Goal: Task Accomplishment & Management: Use online tool/utility

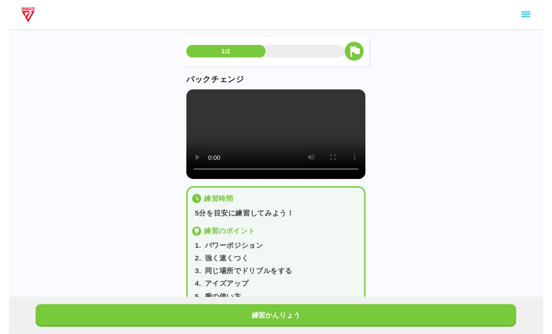
scroll to position [0, 84]
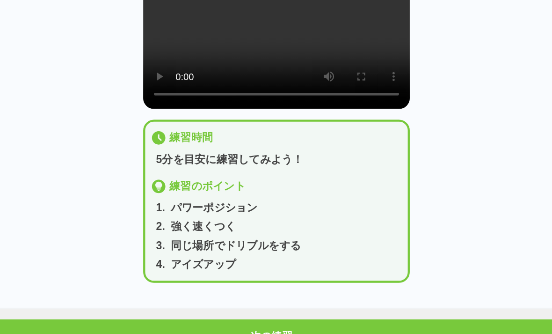
scroll to position [30, 0]
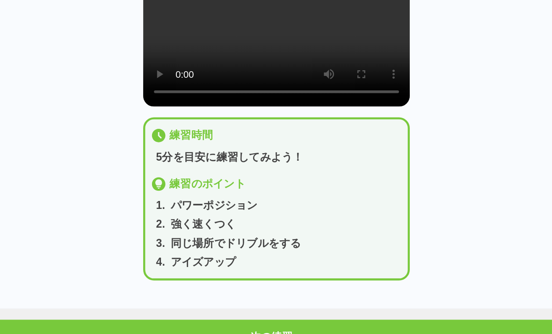
click at [206, 303] on button "次の練習へ" at bounding box center [276, 314] width 497 height 23
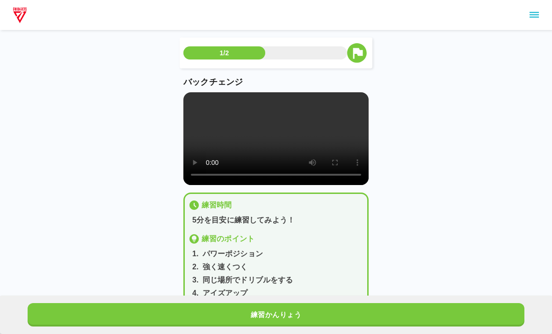
click at [273, 143] on video at bounding box center [275, 138] width 185 height 93
click at [174, 299] on div "練習かんりょう" at bounding box center [276, 314] width 552 height 38
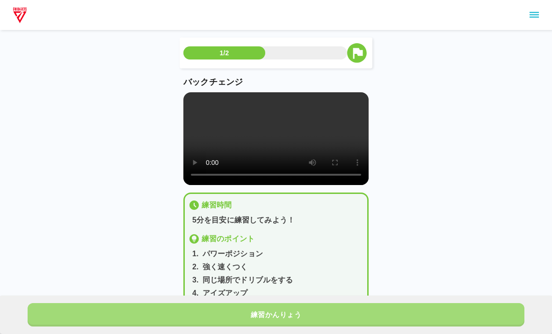
click at [179, 305] on button "練習かんりょう" at bounding box center [276, 314] width 497 height 23
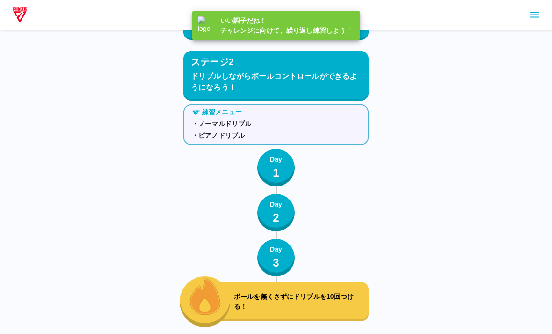
scroll to position [1564, 0]
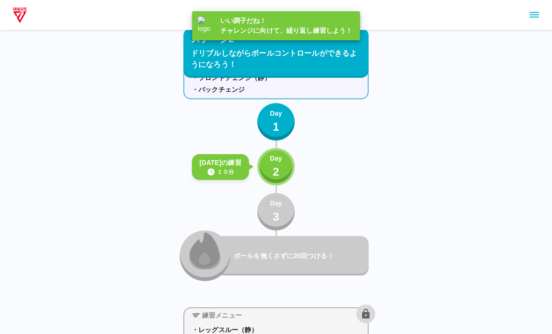
click at [267, 155] on button "Day 2" at bounding box center [275, 166] width 37 height 37
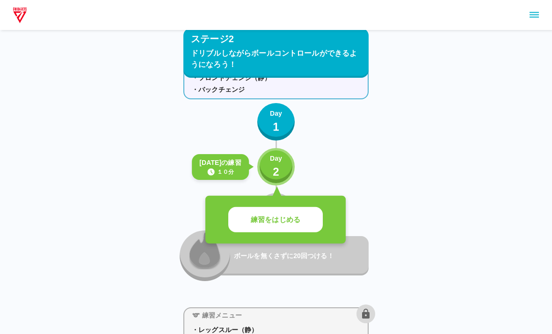
click at [254, 219] on p "練習をはじめる" at bounding box center [276, 219] width 50 height 11
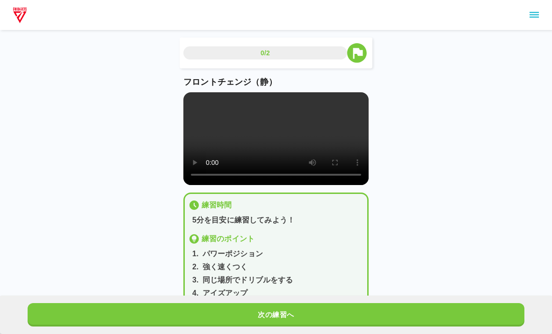
click at [457, 309] on button "次の練習へ" at bounding box center [276, 314] width 497 height 23
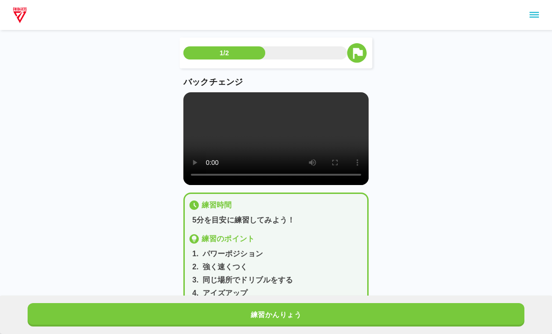
click at [466, 307] on button "練習かんりょう" at bounding box center [276, 314] width 497 height 23
click at [466, 306] on button "次の練習へ" at bounding box center [276, 314] width 497 height 23
click at [466, 307] on button "次の練習へ" at bounding box center [276, 314] width 497 height 23
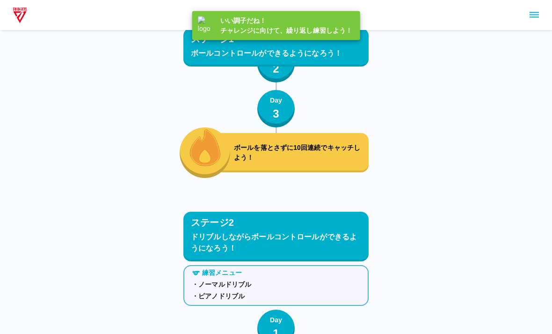
scroll to position [1564, 0]
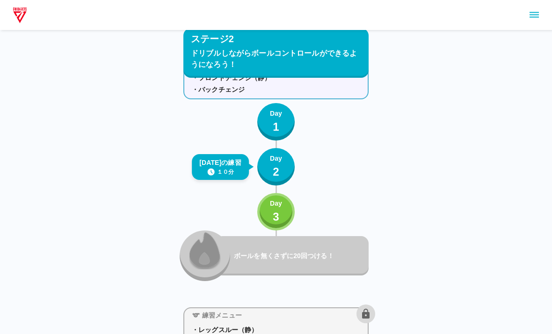
click at [296, 194] on div "練習メニュー ・フロントチェンジ（静） ・バックチェンジ Day 1 きょうの練習 １０分 Day 2 Day 3 ボールを無くさずに20回つける！" at bounding box center [275, 168] width 185 height 226
click at [280, 208] on p "Day" at bounding box center [276, 203] width 12 height 10
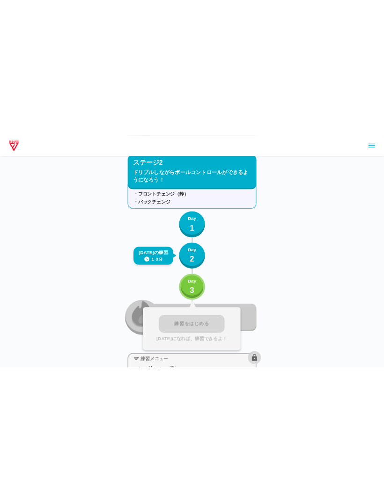
scroll to position [1473, 0]
